Goal: Navigation & Orientation: Find specific page/section

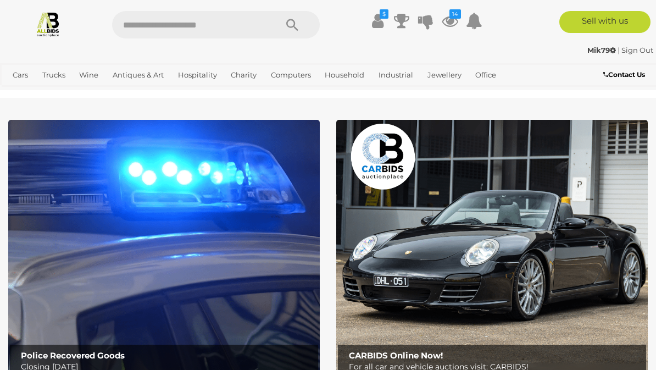
click at [0, 0] on link "View All Cars Auctions" at bounding box center [0, 0] width 0 height 0
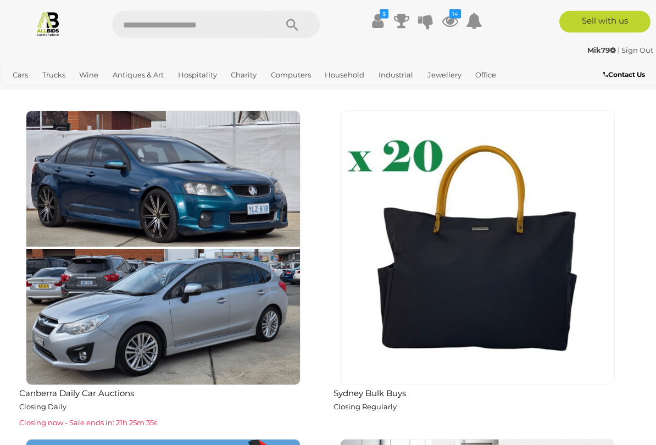
scroll to position [1296, 0]
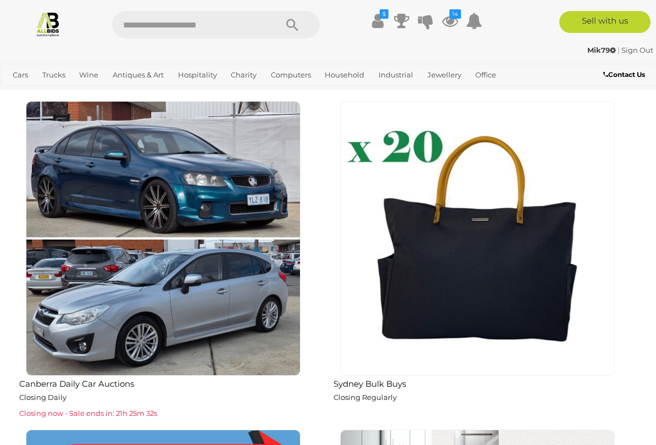
click at [74, 202] on img at bounding box center [163, 238] width 275 height 275
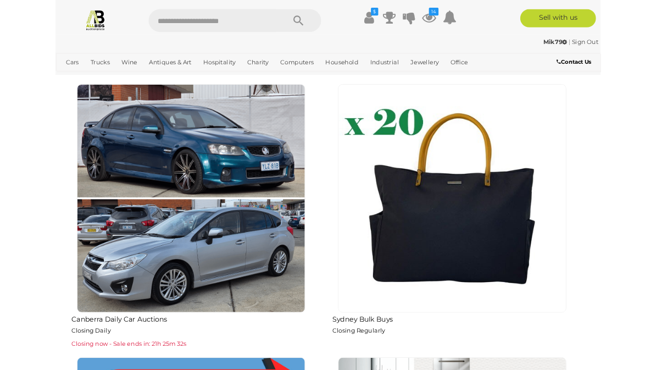
scroll to position [1326, 0]
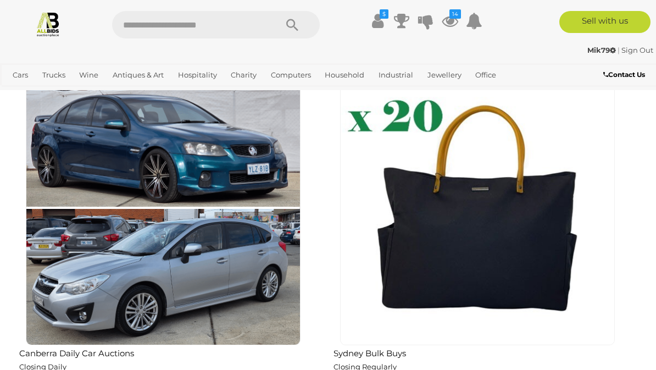
click at [403, 269] on img at bounding box center [477, 207] width 275 height 275
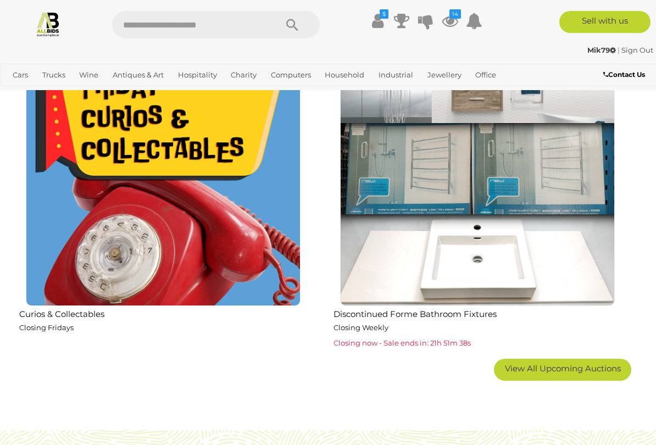
scroll to position [1695, 0]
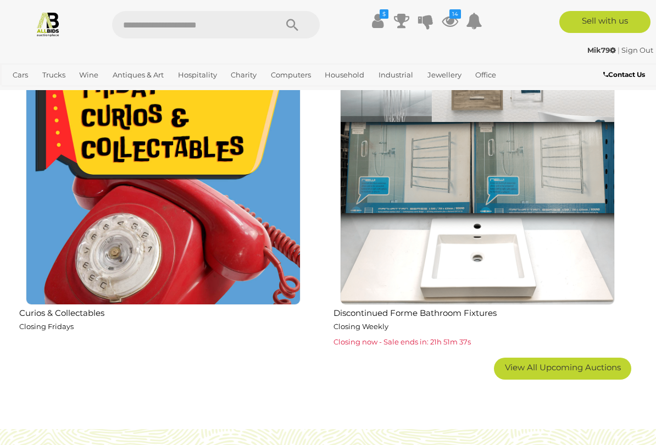
click at [98, 258] on img at bounding box center [163, 167] width 275 height 275
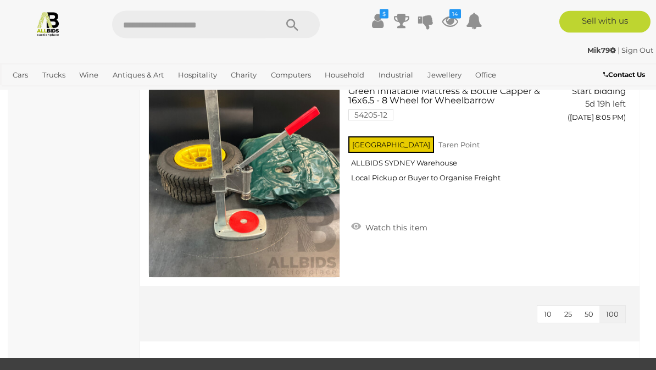
scroll to position [5750, 0]
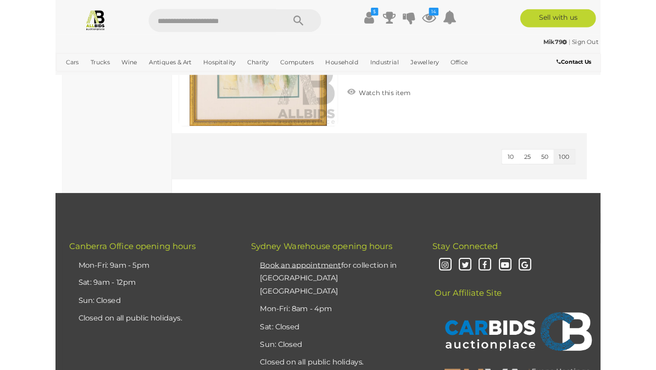
scroll to position [13461, 0]
